Goal: Task Accomplishment & Management: Use online tool/utility

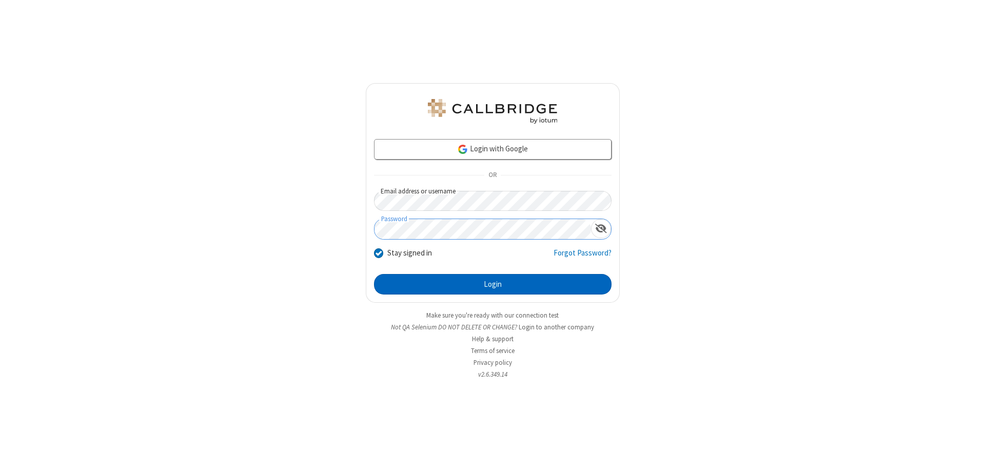
click at [493, 284] on button "Login" at bounding box center [493, 284] width 238 height 21
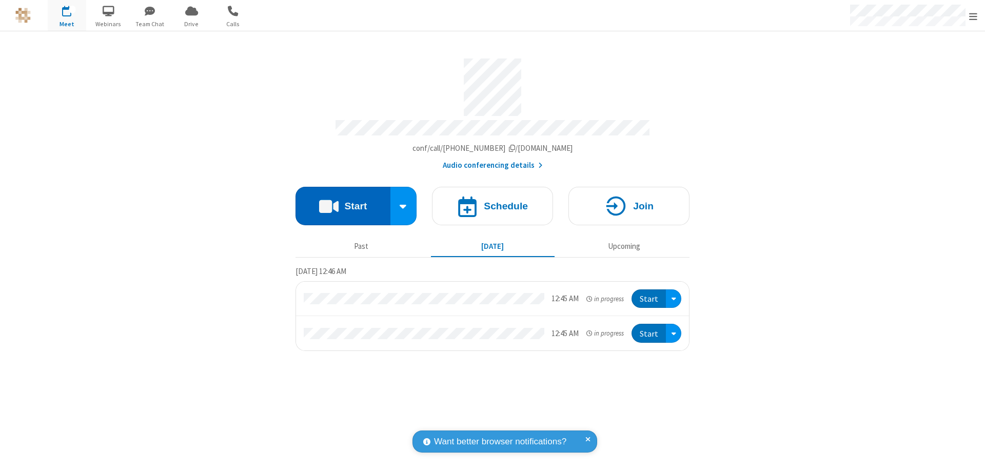
click at [343, 201] on button "Start" at bounding box center [343, 206] width 95 height 38
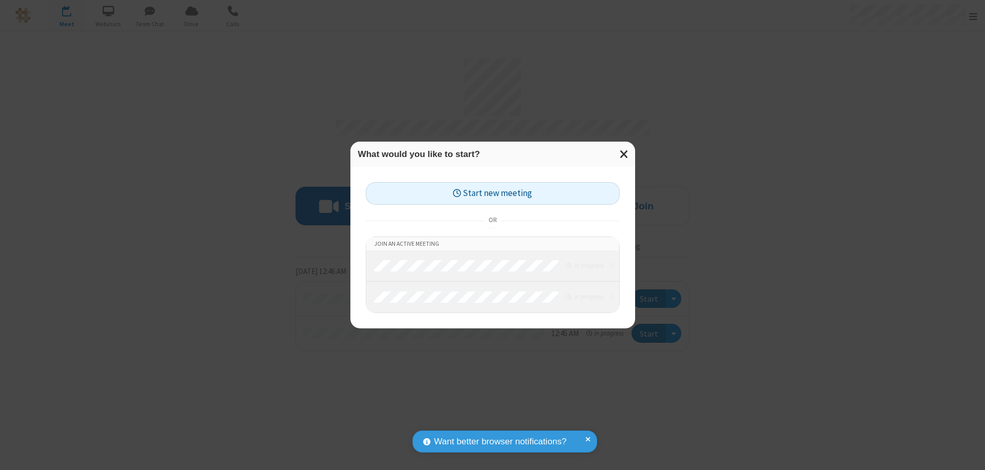
click at [493, 193] on button "Start new meeting" at bounding box center [493, 193] width 254 height 23
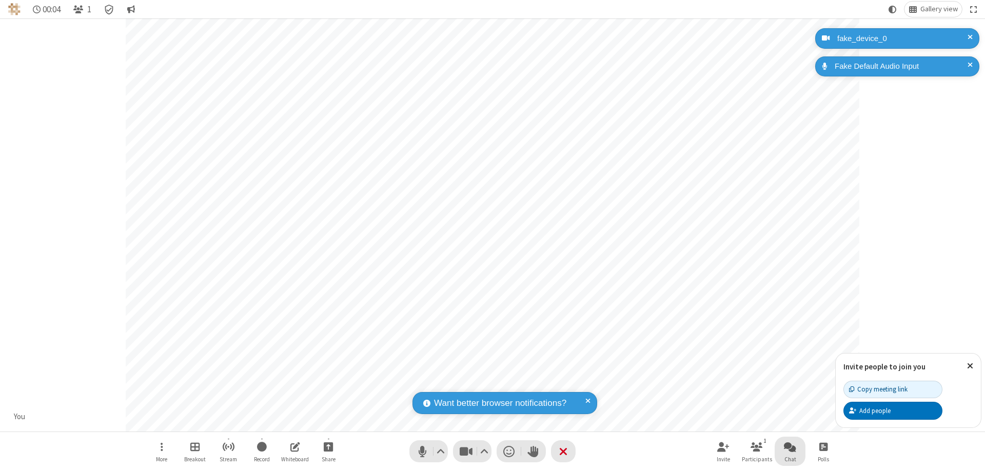
click at [790, 446] on span "Open chat" at bounding box center [790, 446] width 12 height 13
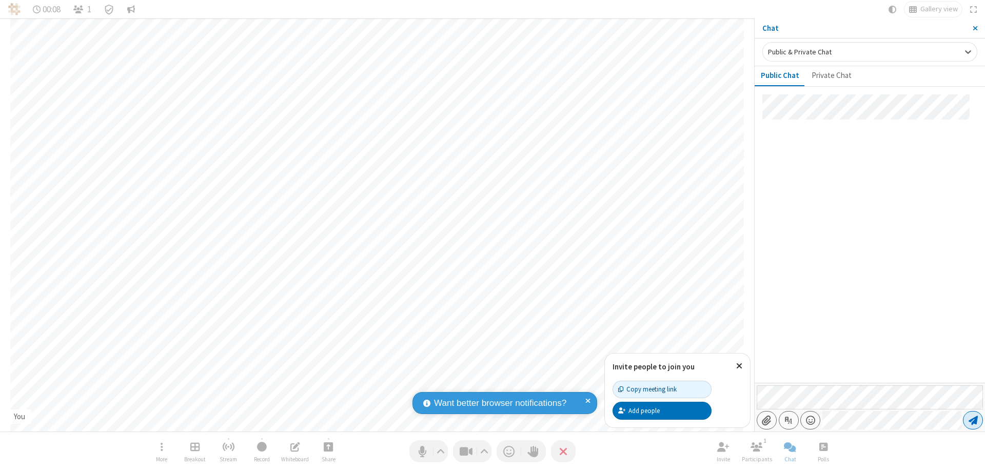
click at [973, 420] on span "Send message" at bounding box center [973, 420] width 9 height 10
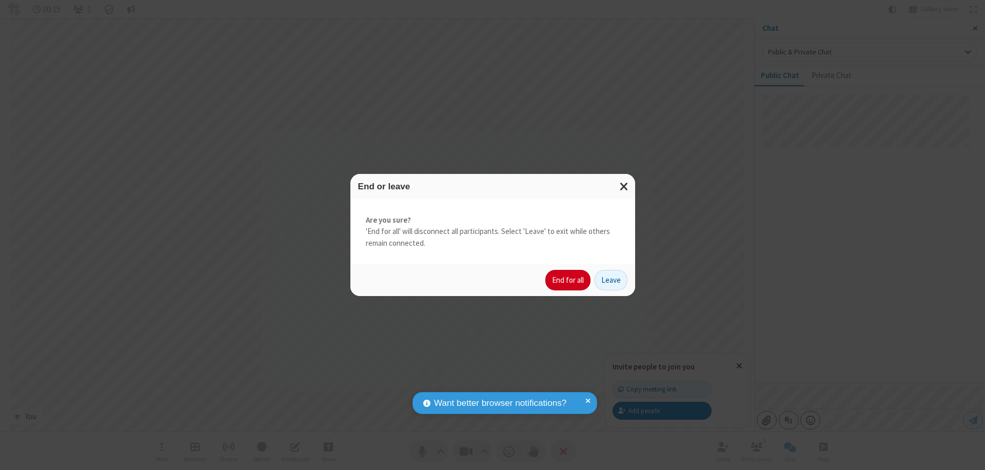
click at [569, 280] on button "End for all" at bounding box center [567, 280] width 45 height 21
